Goal: Transaction & Acquisition: Purchase product/service

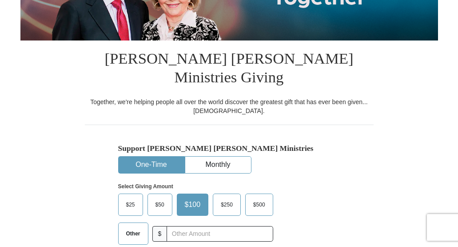
scroll to position [158, 0]
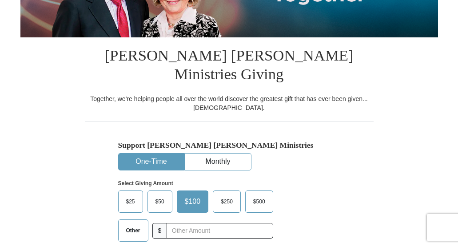
click at [157, 153] on button "One-Time" at bounding box center [152, 161] width 66 height 16
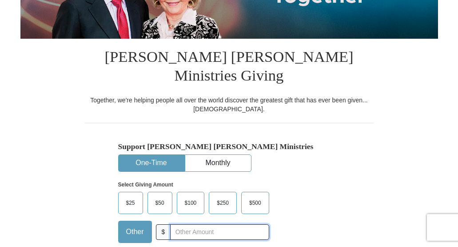
click at [180, 224] on input "text" at bounding box center [219, 232] width 99 height 16
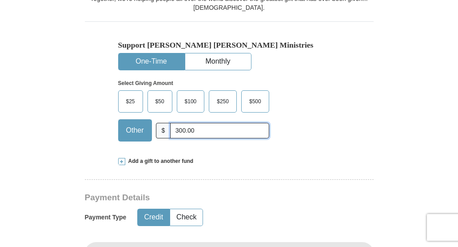
scroll to position [261, 0]
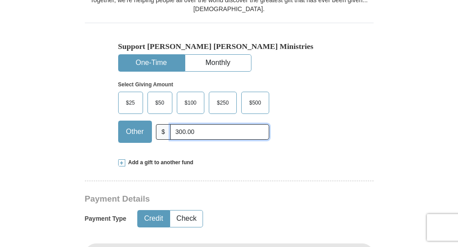
type input "300.00"
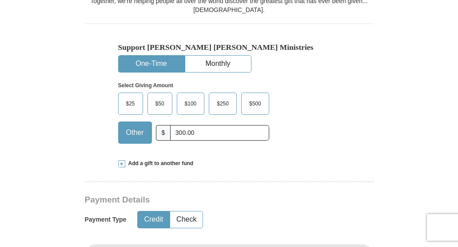
click at [153, 211] on button "Credit" at bounding box center [154, 219] width 32 height 16
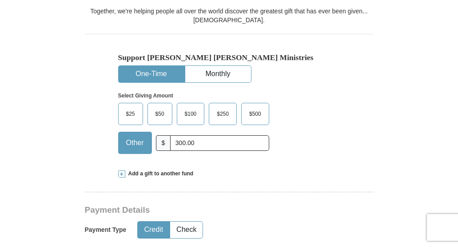
scroll to position [250, 0]
click at [153, 221] on button "Credit" at bounding box center [154, 229] width 32 height 16
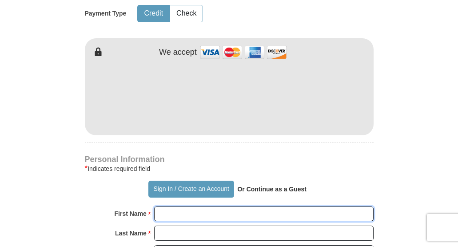
scroll to position [466, 0]
drag, startPoint x: 212, startPoint y: 182, endPoint x: 168, endPoint y: 196, distance: 46.5
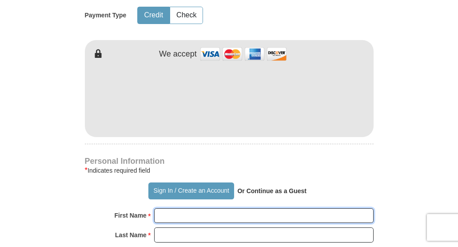
scroll to position [464, 0]
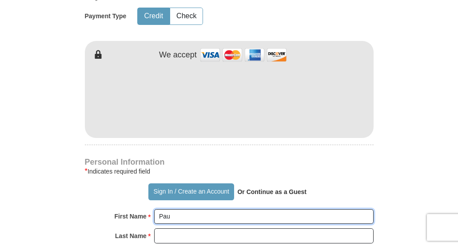
type input "[PERSON_NAME]"
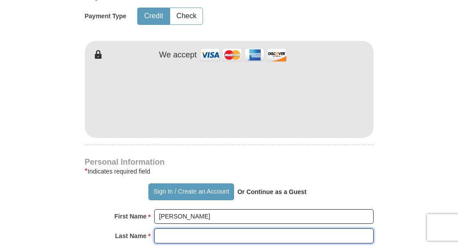
type input "[PERSON_NAME]"
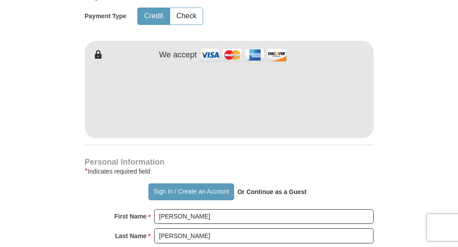
type input "[EMAIL_ADDRESS][DOMAIN_NAME]"
type input "[STREET_ADDRESS]"
type input "Broken Arrow"
select select "OK"
type input "74012"
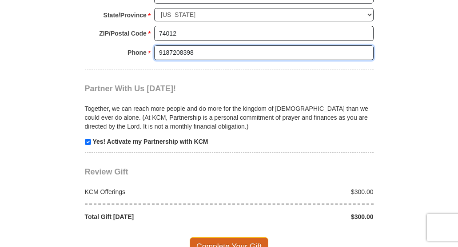
scroll to position [818, 0]
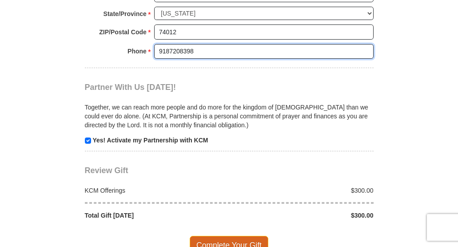
type input "9187208398"
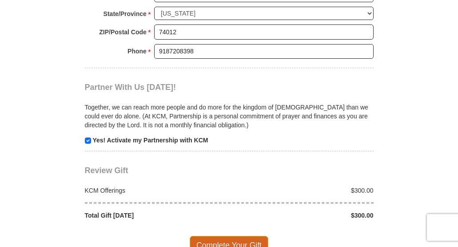
scroll to position [817, 0]
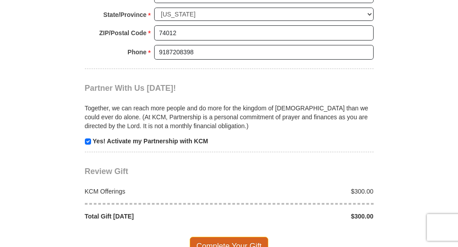
click at [222, 237] on span "Complete Your Gift" at bounding box center [229, 246] width 79 height 19
